Goal: Task Accomplishment & Management: Use online tool/utility

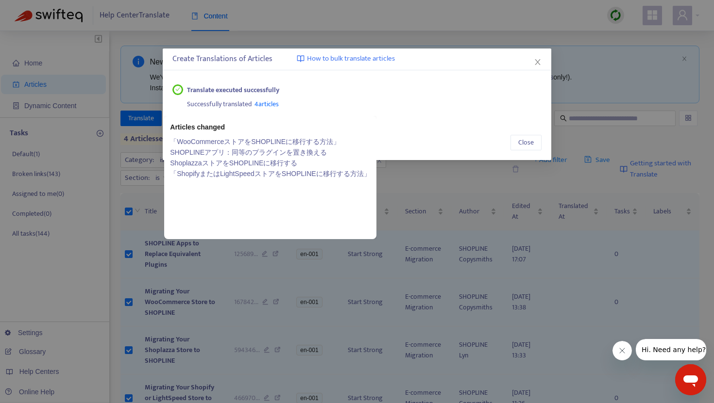
click at [248, 143] on link "「WooCommerceストアをSHOPLINEに移行する方法」" at bounding box center [270, 141] width 200 height 11
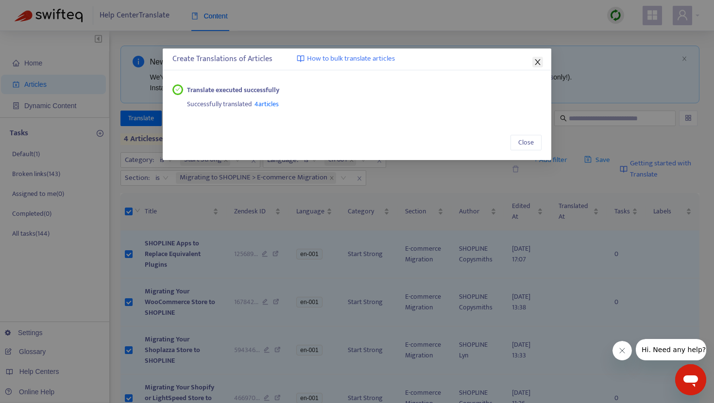
click at [538, 64] on icon "close" at bounding box center [536, 62] width 5 height 6
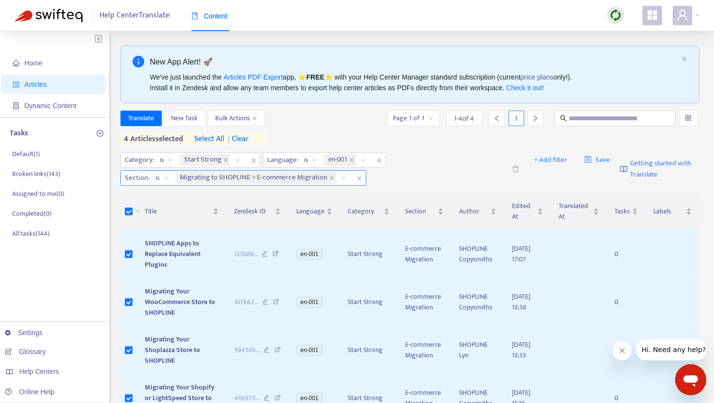
click at [358, 179] on icon "close" at bounding box center [359, 179] width 6 height 6
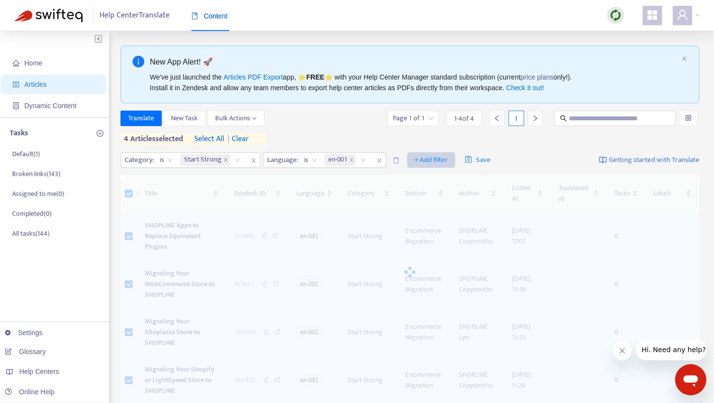
click at [431, 161] on span "+ Add filter" at bounding box center [430, 160] width 33 height 12
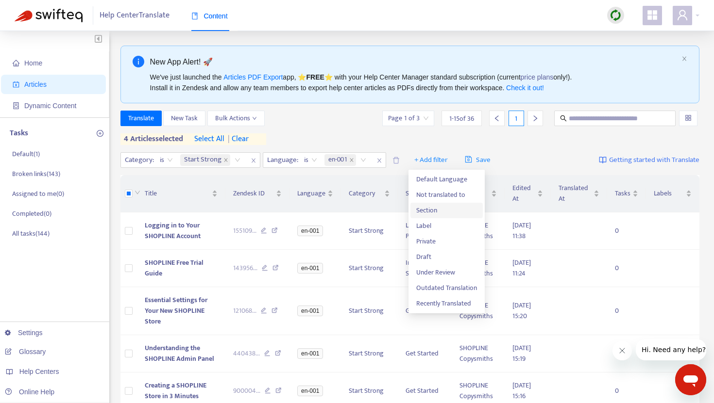
click at [438, 208] on span "Section" at bounding box center [446, 210] width 61 height 11
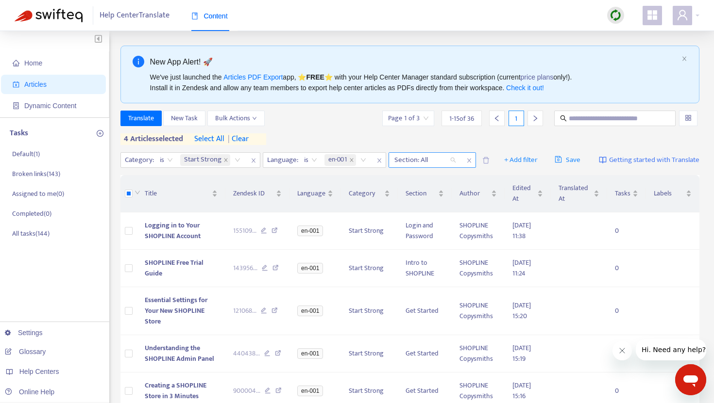
click at [452, 161] on div "Section: All" at bounding box center [425, 160] width 72 height 15
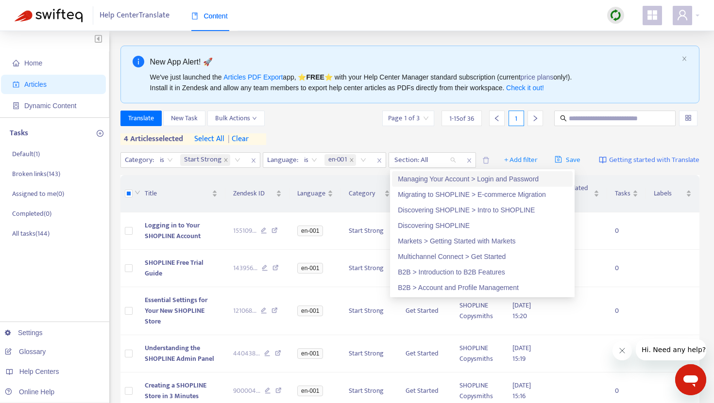
click at [444, 178] on div "Managing Your Account > Login and Password" at bounding box center [482, 179] width 169 height 11
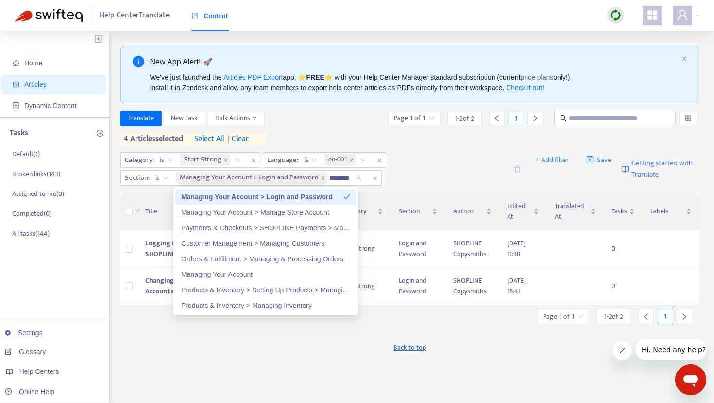
type input "********"
click at [229, 217] on div "Managing Your Account > Manage Store Account" at bounding box center [265, 212] width 169 height 11
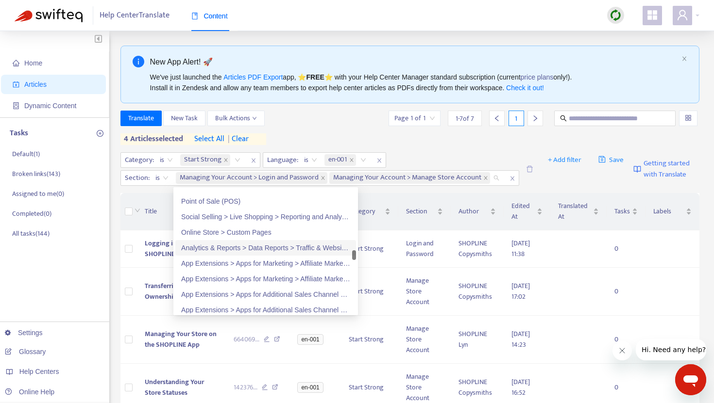
scroll to position [1572, 0]
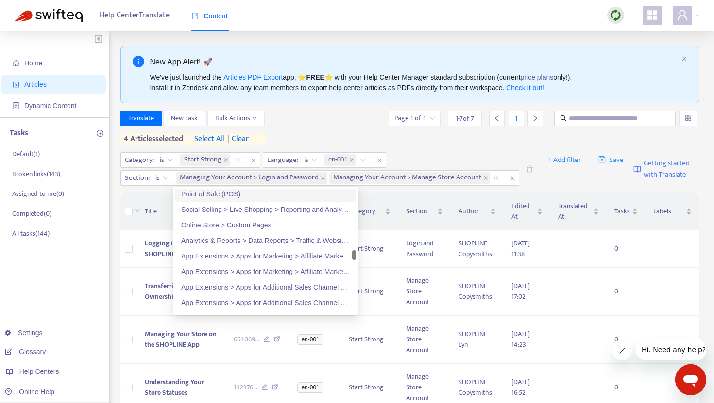
click at [293, 120] on div "Translate New Task Bulk Actions Page 1 of 1 1 - 7 of 7 1" at bounding box center [409, 119] width 579 height 16
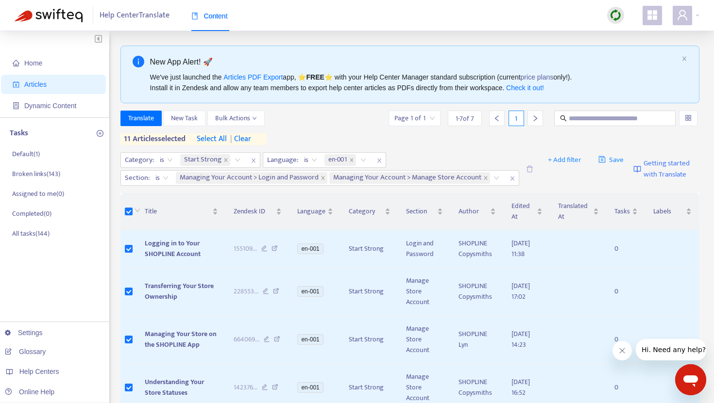
click at [215, 140] on span "select all" at bounding box center [212, 139] width 30 height 12
click at [215, 140] on span "select all" at bounding box center [209, 139] width 30 height 12
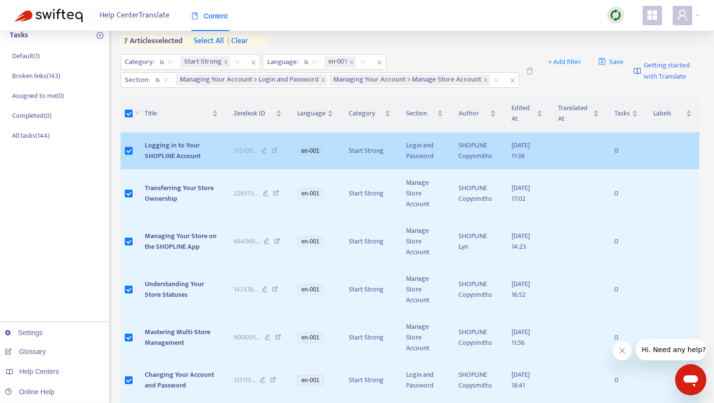
scroll to position [0, 0]
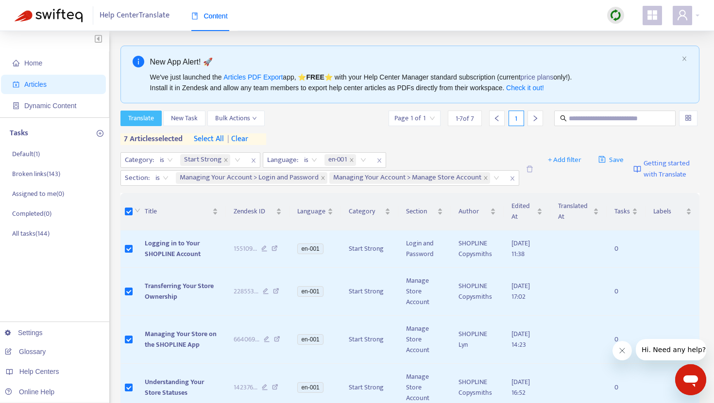
click at [148, 124] on button "Translate" at bounding box center [140, 119] width 41 height 16
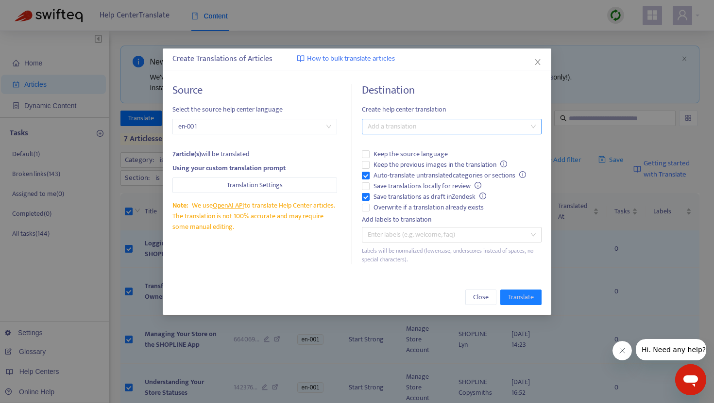
click at [395, 129] on div at bounding box center [446, 127] width 165 height 12
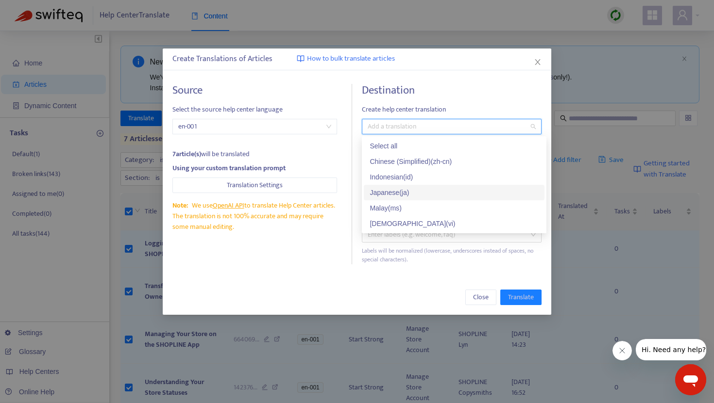
click at [393, 186] on div "Japanese ( ja )" at bounding box center [454, 193] width 181 height 16
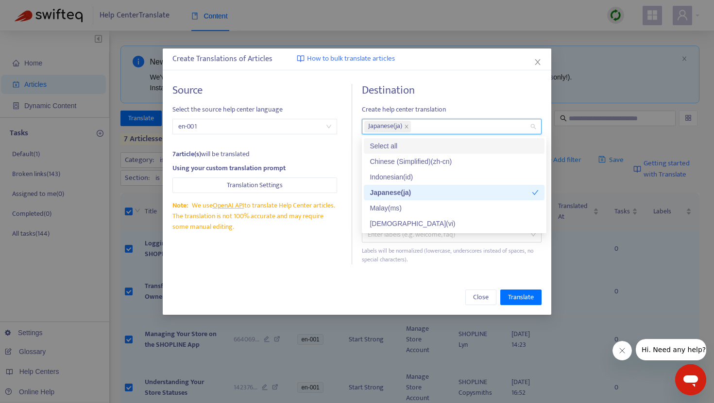
click at [430, 101] on div "Destination Create help center translation Japanese ( ja ) Keep the source lang…" at bounding box center [452, 174] width 180 height 181
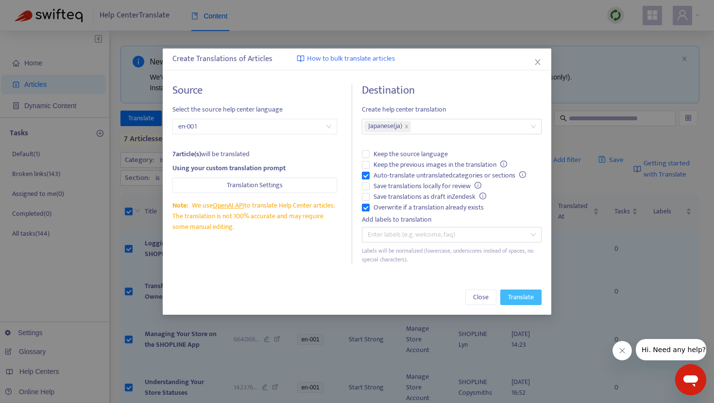
click at [510, 294] on span "Translate" at bounding box center [521, 297] width 26 height 11
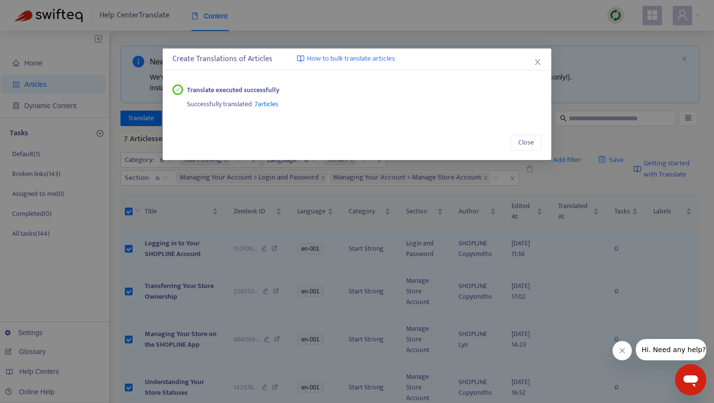
click at [272, 104] on span "7 articles" at bounding box center [266, 104] width 24 height 11
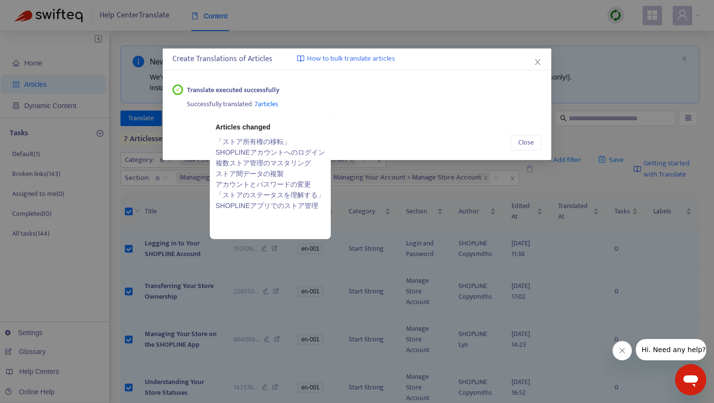
click at [261, 142] on link "「ストア所有権の移転」" at bounding box center [270, 141] width 109 height 11
click at [256, 196] on link "「ストアのステータスを理解する」" at bounding box center [270, 195] width 109 height 11
